Goal: Task Accomplishment & Management: Manage account settings

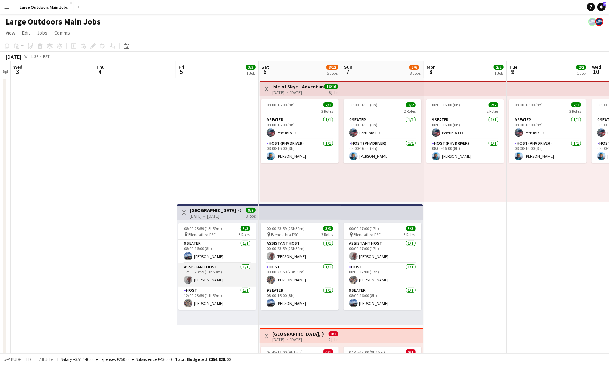
scroll to position [11, 0]
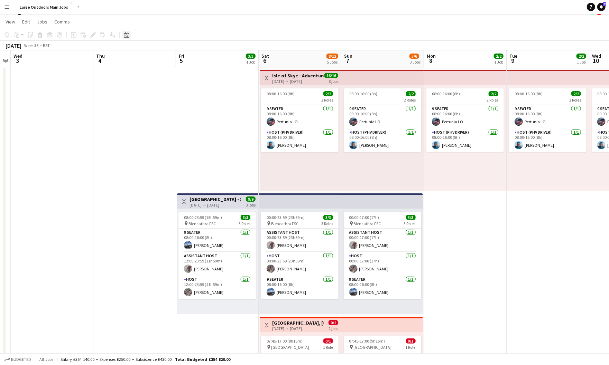
click at [122, 36] on div "Date picker" at bounding box center [126, 35] width 8 height 8
click at [169, 149] on button "[DATE]" at bounding box center [175, 143] width 20 height 11
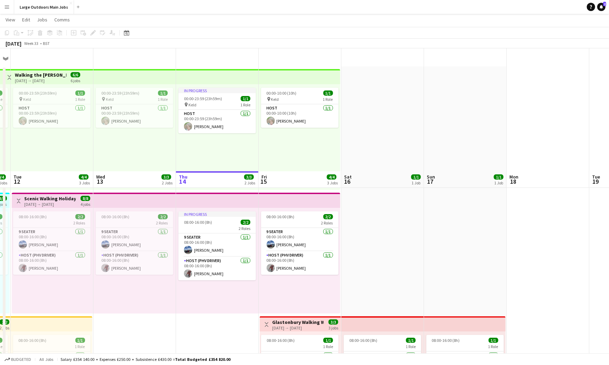
scroll to position [147, 0]
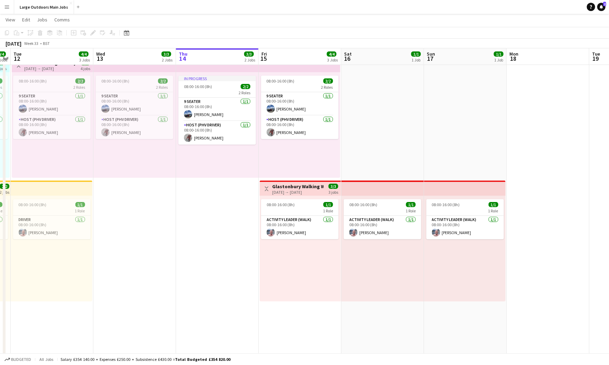
click at [294, 190] on h3 "Glastonbury Walking Weekend - Explore Myths & Legends" at bounding box center [297, 186] width 51 height 6
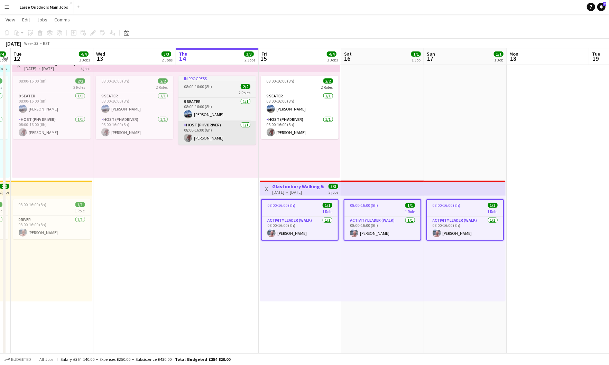
scroll to position [0, 237]
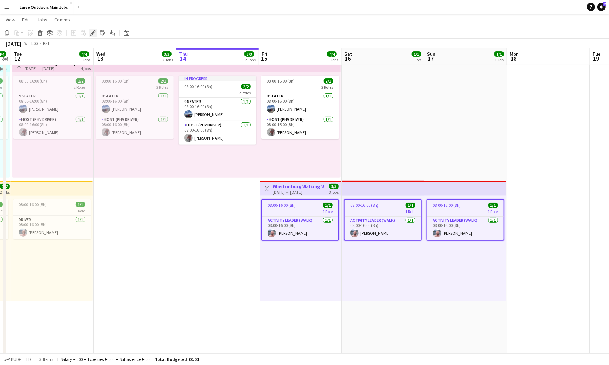
click at [90, 34] on icon "Edit" at bounding box center [93, 33] width 6 height 6
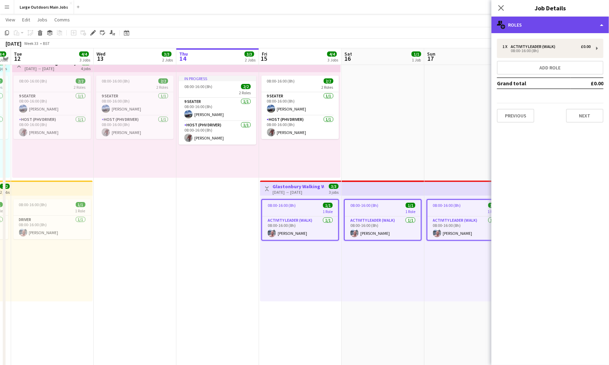
click at [576, 21] on div "multiple-users-add Roles" at bounding box center [549, 25] width 117 height 17
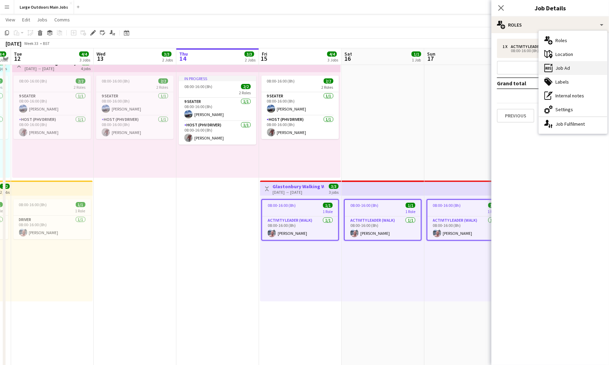
click at [565, 63] on div "ads-window Job Ad" at bounding box center [572, 68] width 68 height 14
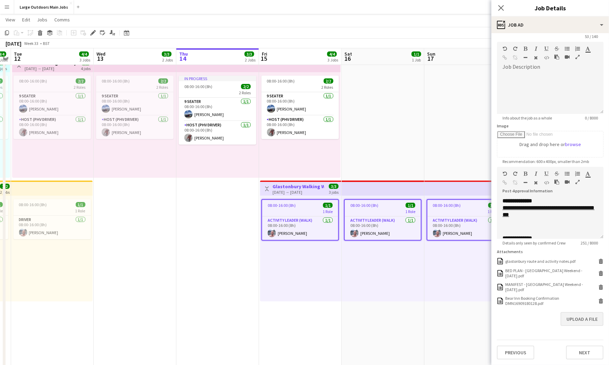
scroll to position [50, 0]
click at [572, 319] on button "Upload a file" at bounding box center [581, 319] width 43 height 14
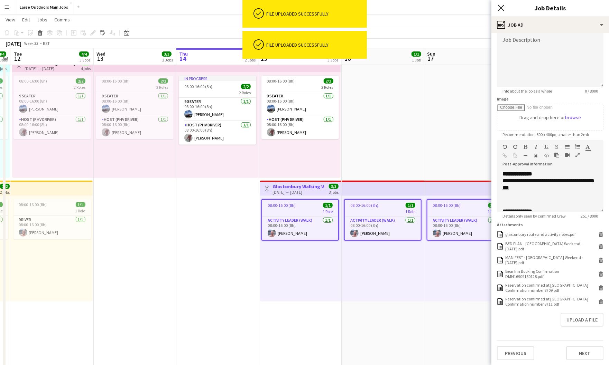
click at [499, 6] on icon at bounding box center [500, 7] width 7 height 7
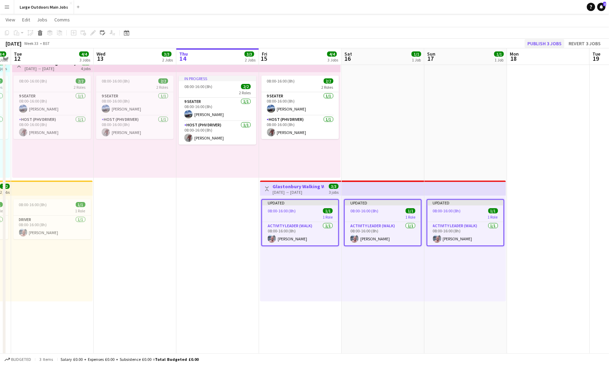
click at [528, 43] on button "Publish 3 jobs" at bounding box center [544, 43] width 40 height 9
